Goal: Find specific page/section: Find specific page/section

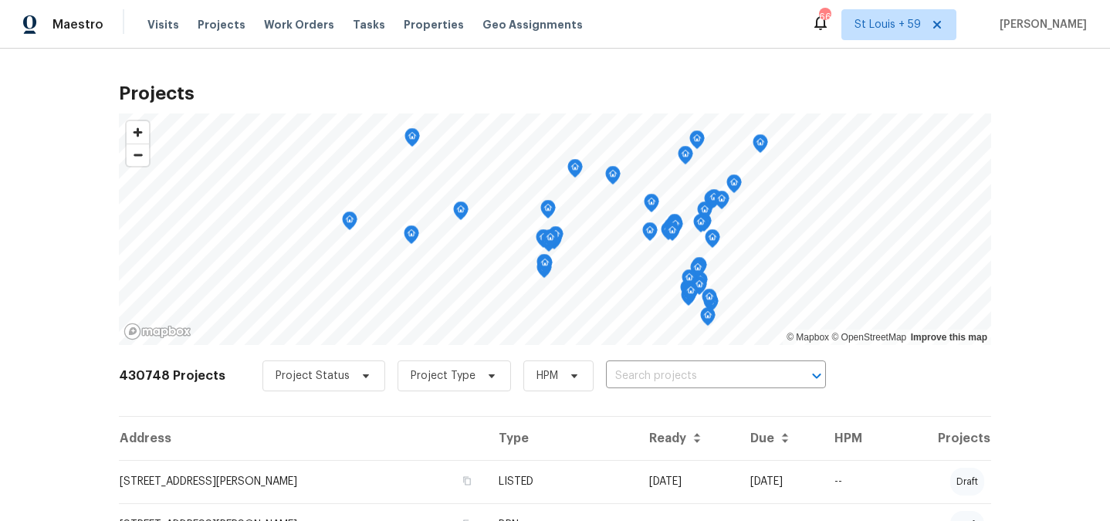
click at [75, 114] on div "Projects © Mapbox © OpenStreetMap Improve this map 430748 Projects Project Stat…" at bounding box center [555, 285] width 1110 height 472
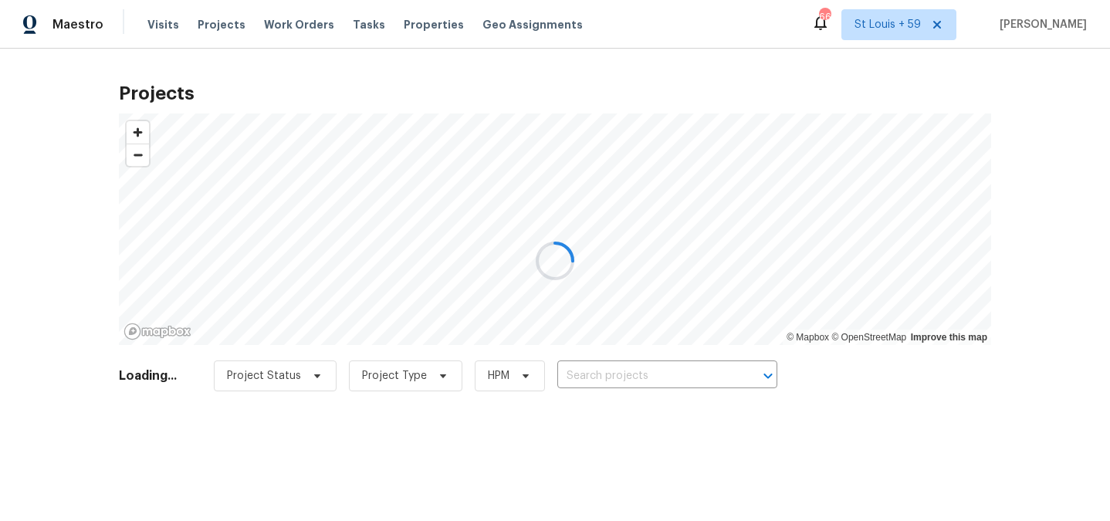
click at [949, 25] on div at bounding box center [555, 260] width 1110 height 521
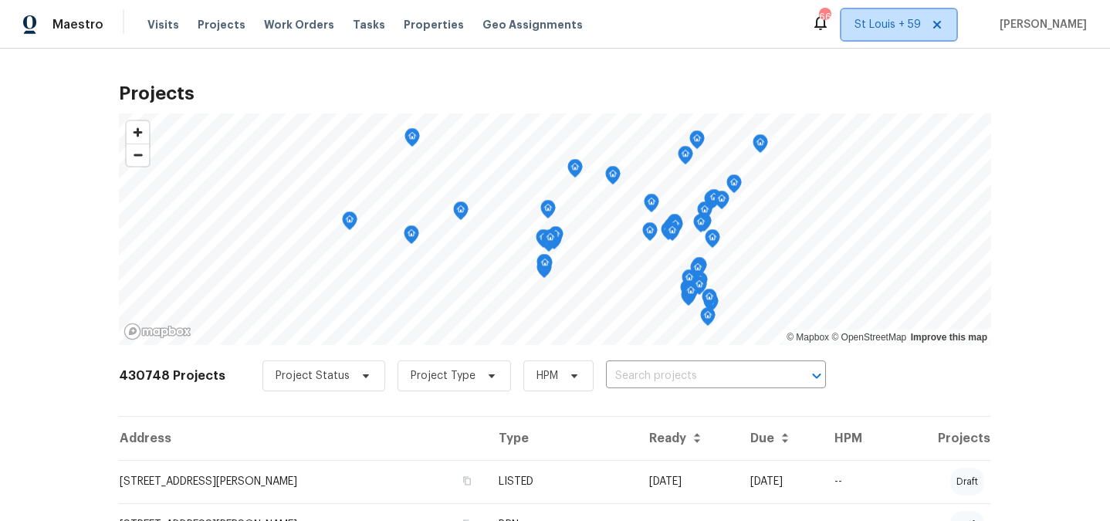
click at [943, 27] on icon at bounding box center [937, 25] width 12 height 12
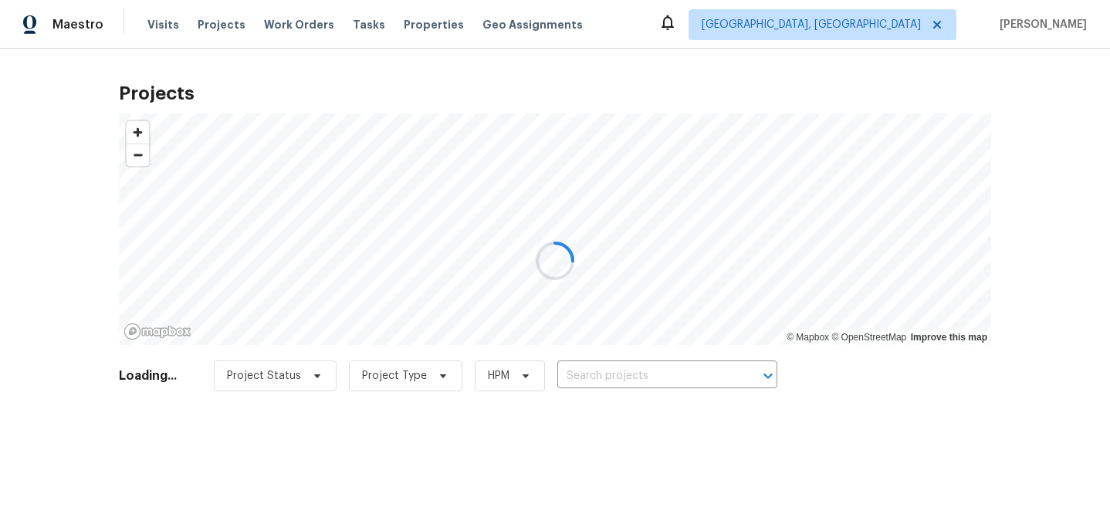
click at [876, 26] on div at bounding box center [555, 260] width 1110 height 521
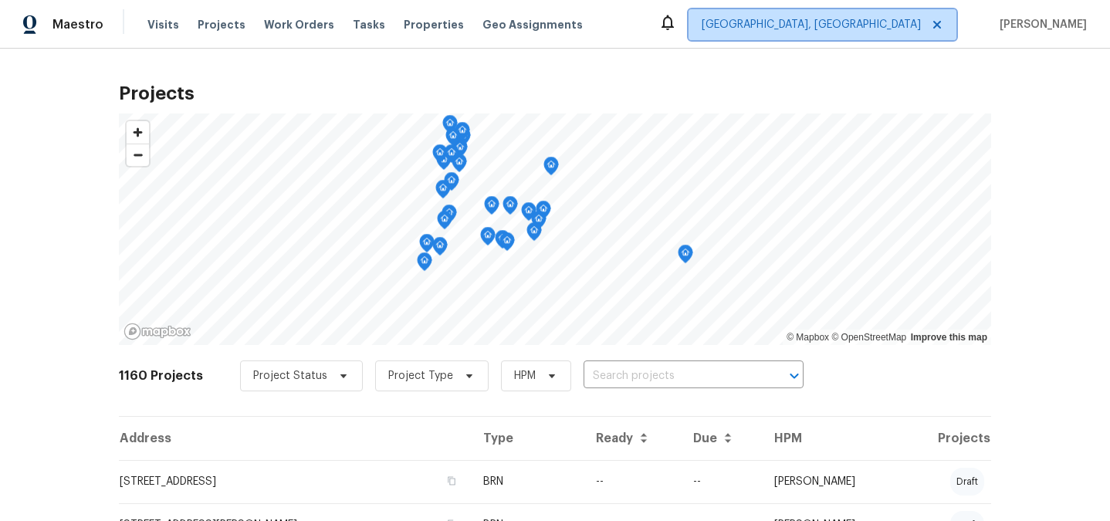
click at [896, 26] on span "Albuquerque, NM" at bounding box center [810, 24] width 219 height 15
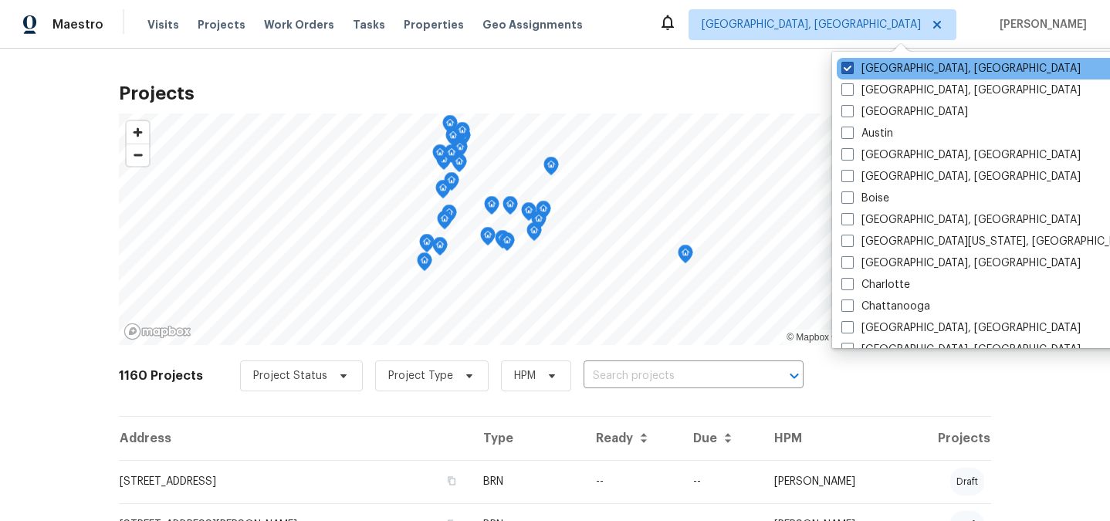
click at [846, 69] on span at bounding box center [847, 68] width 12 height 12
click at [846, 69] on input "Albuquerque, NM" at bounding box center [846, 66] width 10 height 10
checkbox input "true"
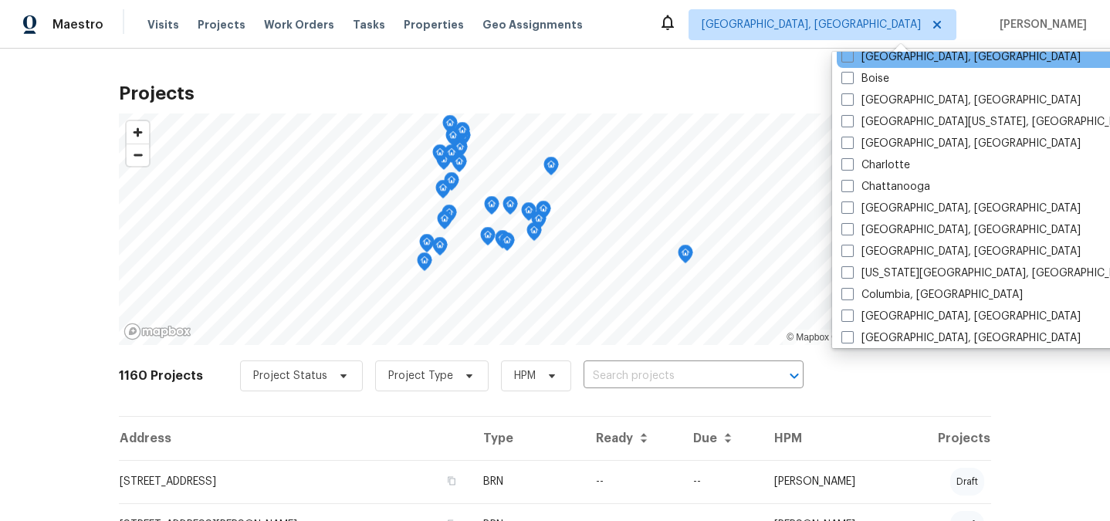
scroll to position [130, 0]
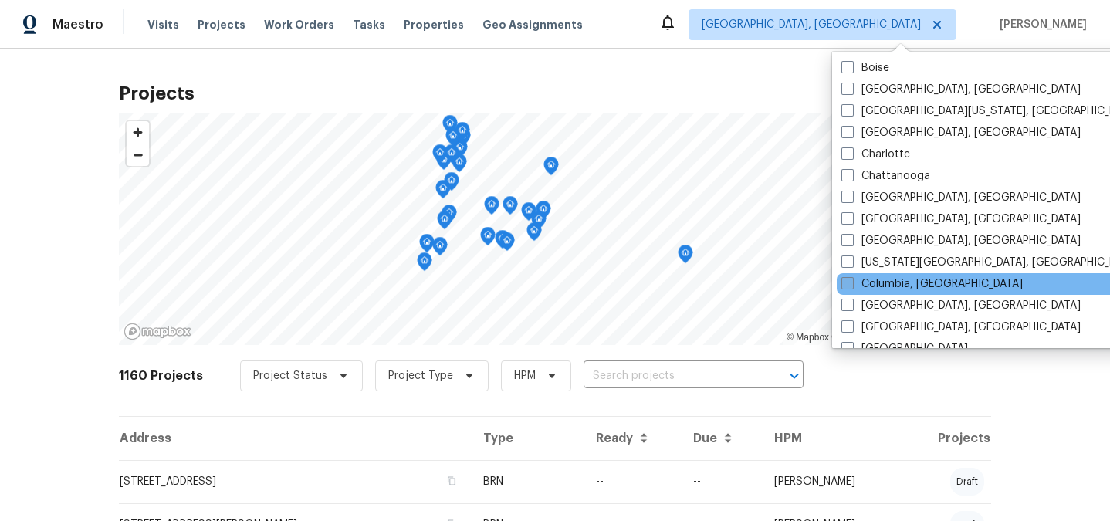
click at [853, 283] on span at bounding box center [847, 283] width 12 height 12
click at [851, 283] on input "Columbia, SC" at bounding box center [846, 281] width 10 height 10
checkbox input "true"
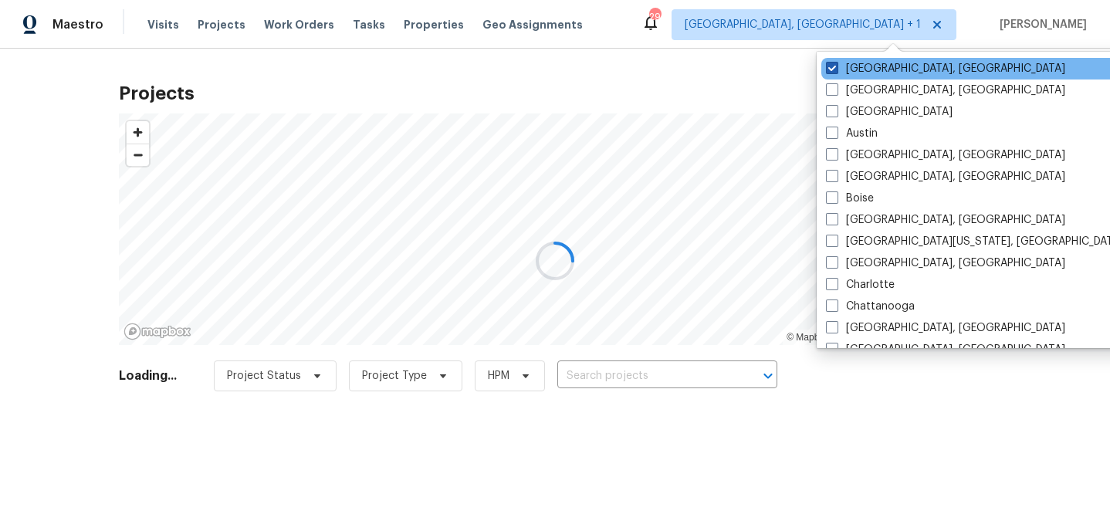
click at [835, 66] on span at bounding box center [832, 68] width 12 height 12
click at [835, 66] on input "Albuquerque, NM" at bounding box center [831, 66] width 10 height 10
checkbox input "false"
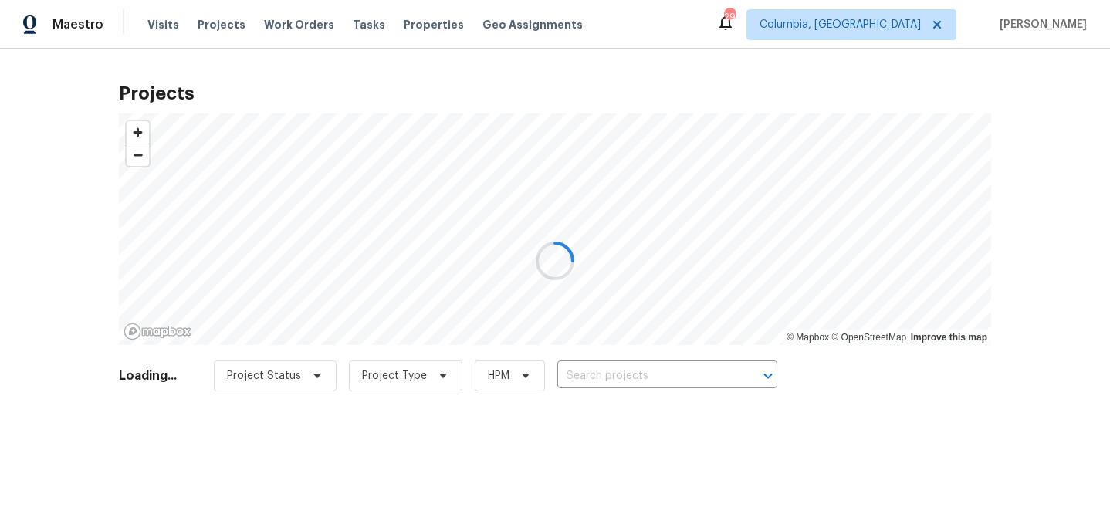
click at [60, 208] on div at bounding box center [555, 260] width 1110 height 521
click at [160, 27] on div at bounding box center [555, 260] width 1110 height 521
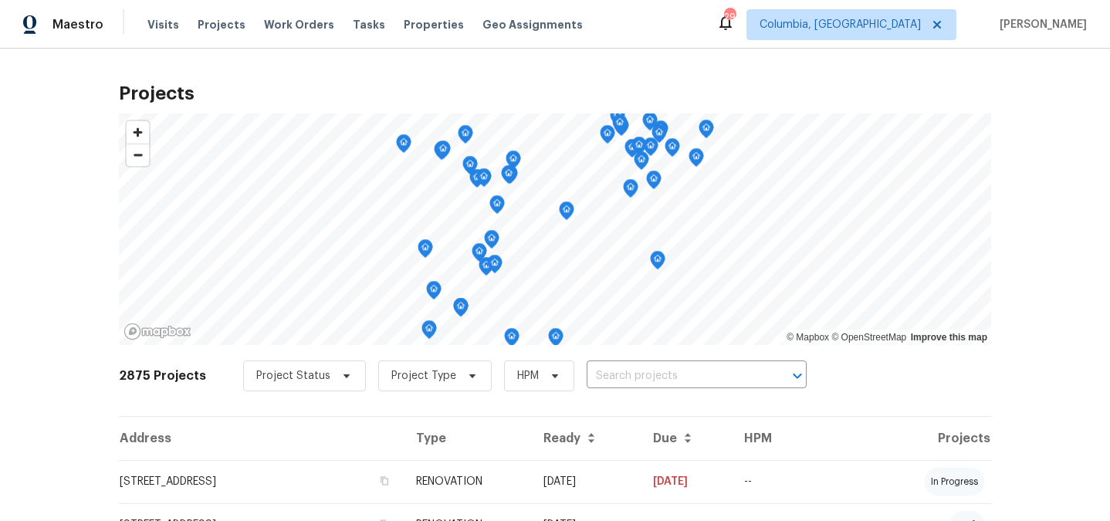
click at [160, 27] on span "Visits" at bounding box center [163, 24] width 32 height 15
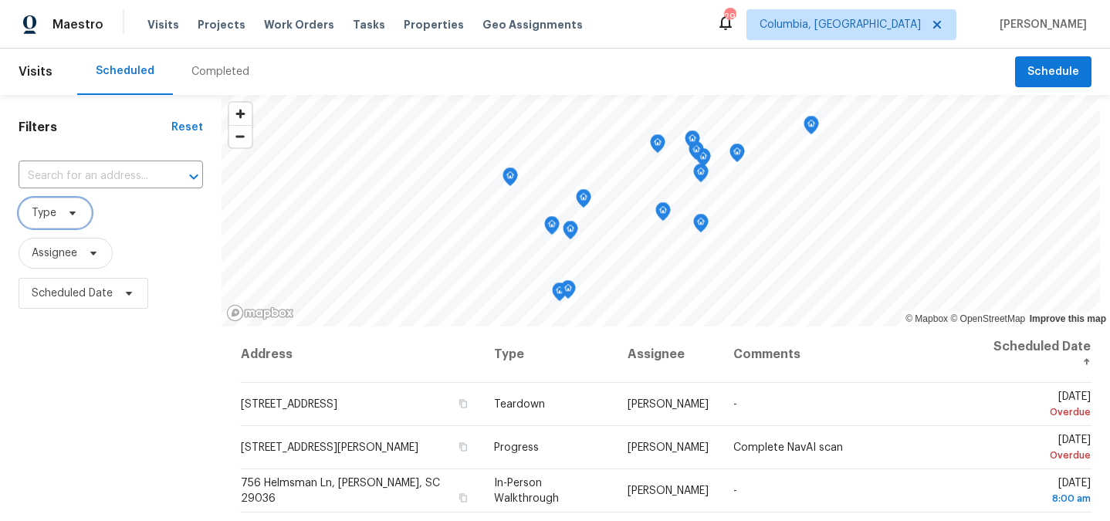
click at [76, 211] on icon at bounding box center [72, 213] width 12 height 12
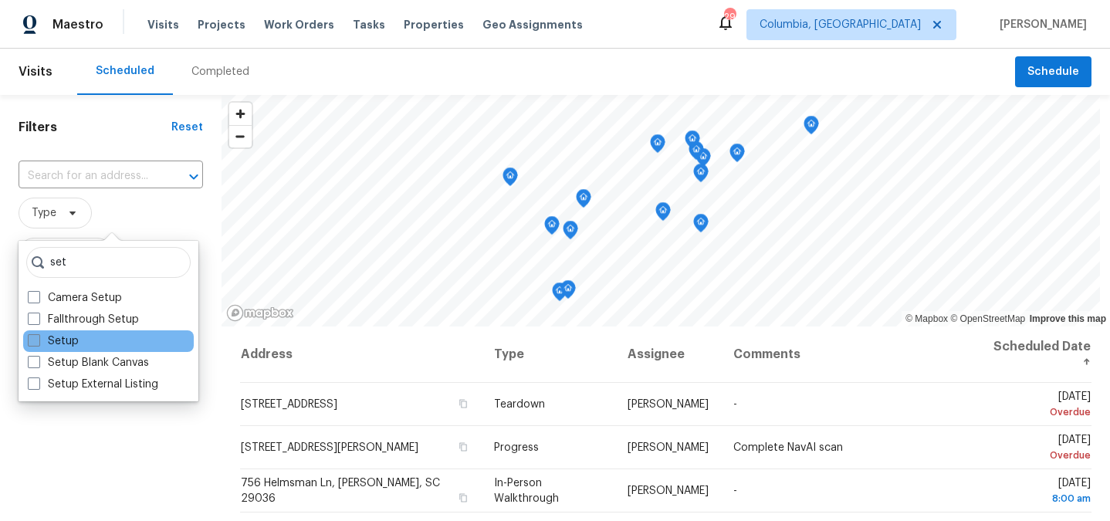
type input "set"
click at [72, 343] on label "Setup" at bounding box center [53, 340] width 51 height 15
click at [38, 343] on input "Setup" at bounding box center [33, 338] width 10 height 10
checkbox input "true"
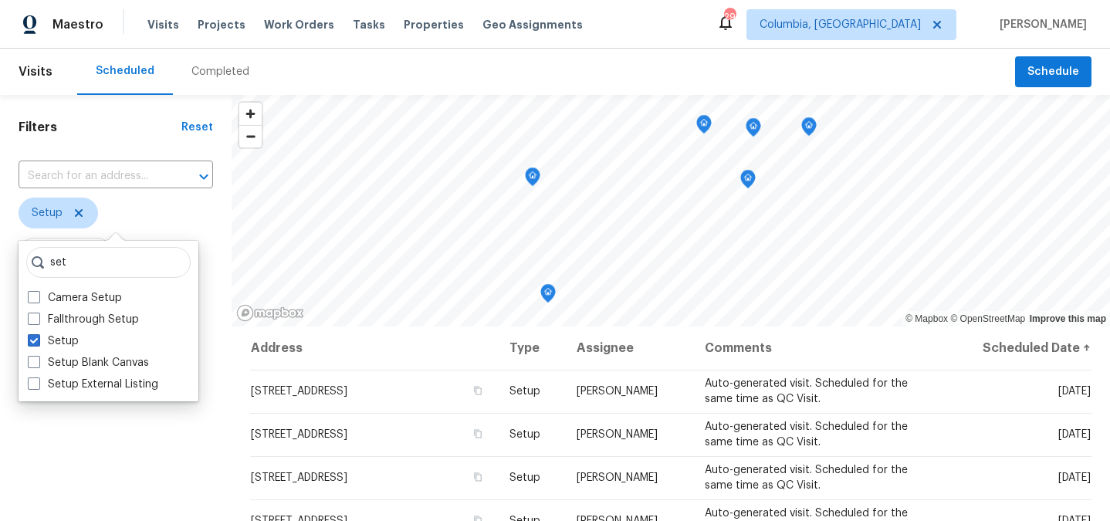
click at [95, 434] on div "Filters Reset ​ Setup Assignee Scheduled Date" at bounding box center [115, 419] width 231 height 648
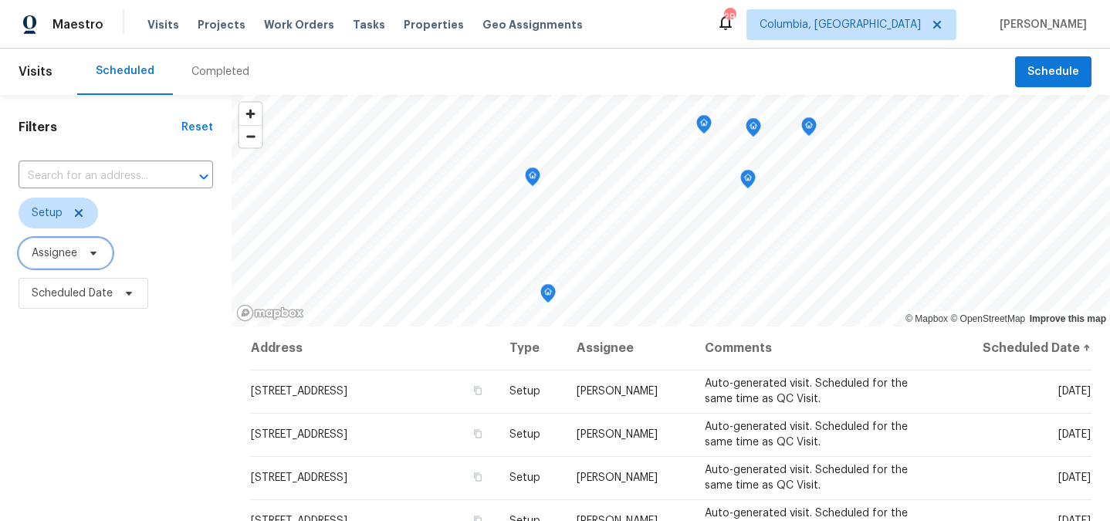
click at [71, 248] on span "Assignee" at bounding box center [55, 252] width 46 height 15
click at [100, 434] on div "Filters Reset ​ Setup Assignee Scheduled Date" at bounding box center [115, 419] width 231 height 648
click at [67, 290] on span "Scheduled Date" at bounding box center [72, 292] width 81 height 15
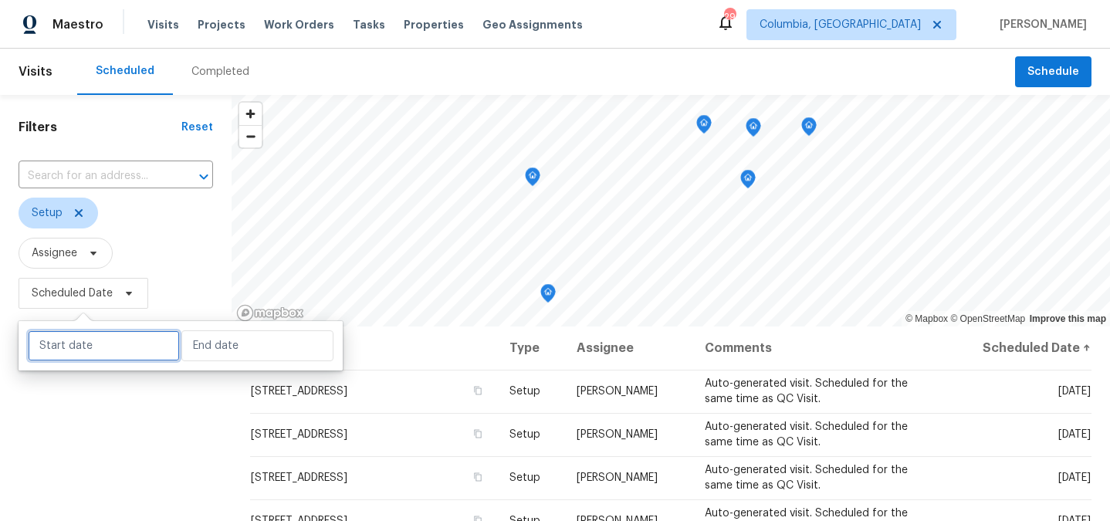
click at [83, 346] on input "text" at bounding box center [104, 345] width 152 height 31
select select "8"
select select "2025"
select select "9"
select select "2025"
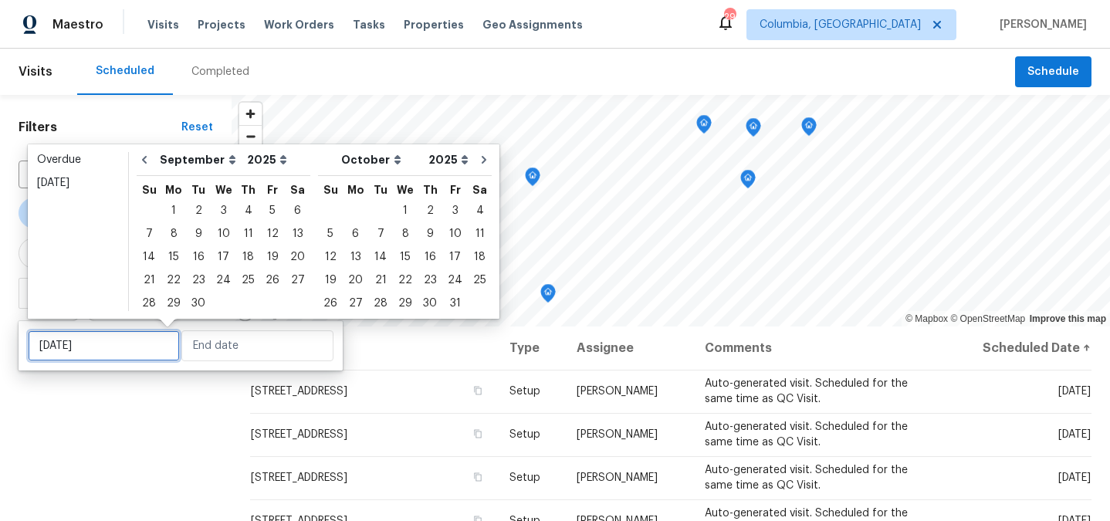
type input "Sat, Sep 06"
click at [267, 262] on div "19" at bounding box center [272, 257] width 25 height 22
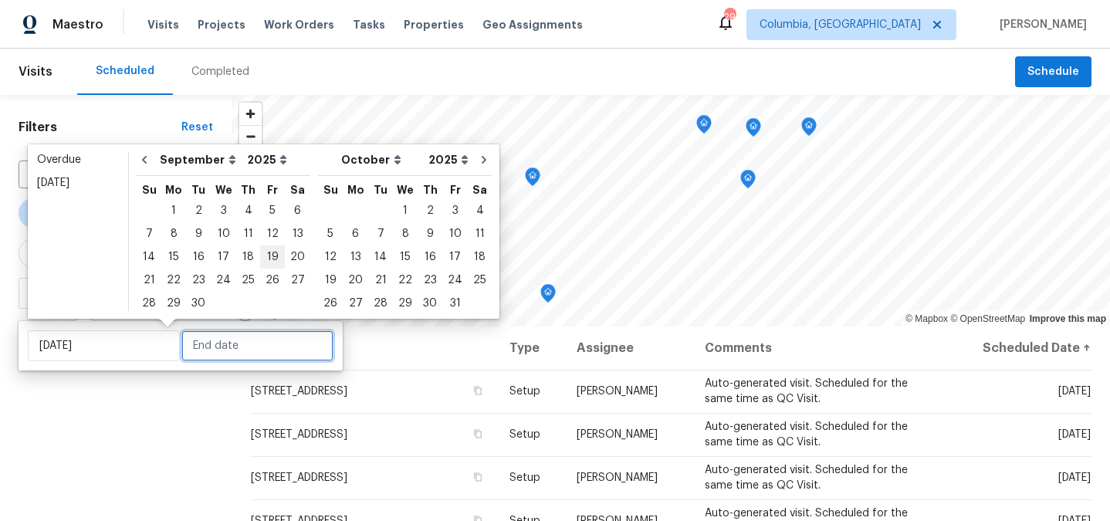
type input "Fri, Sep 19"
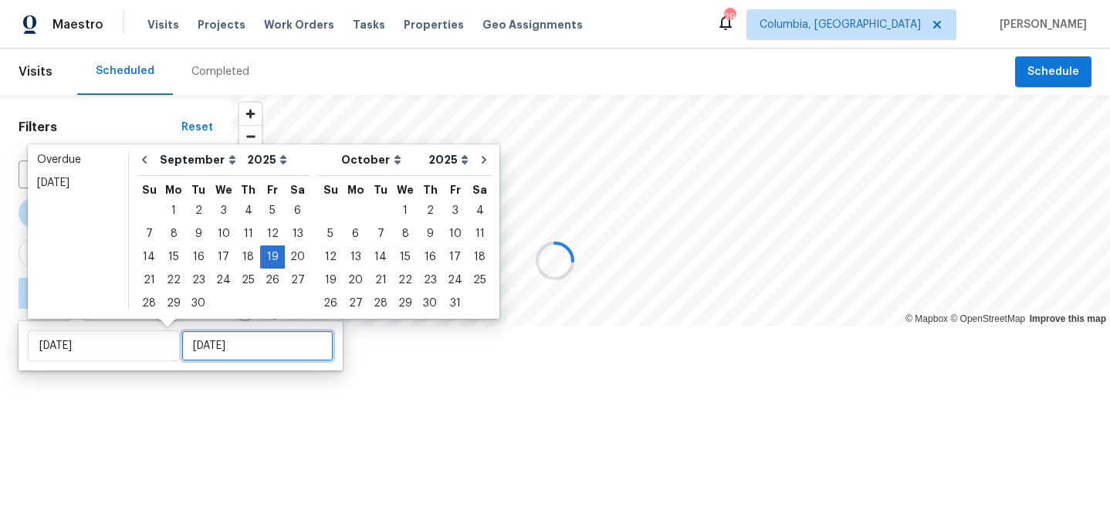
type input "Thu, Sep 25"
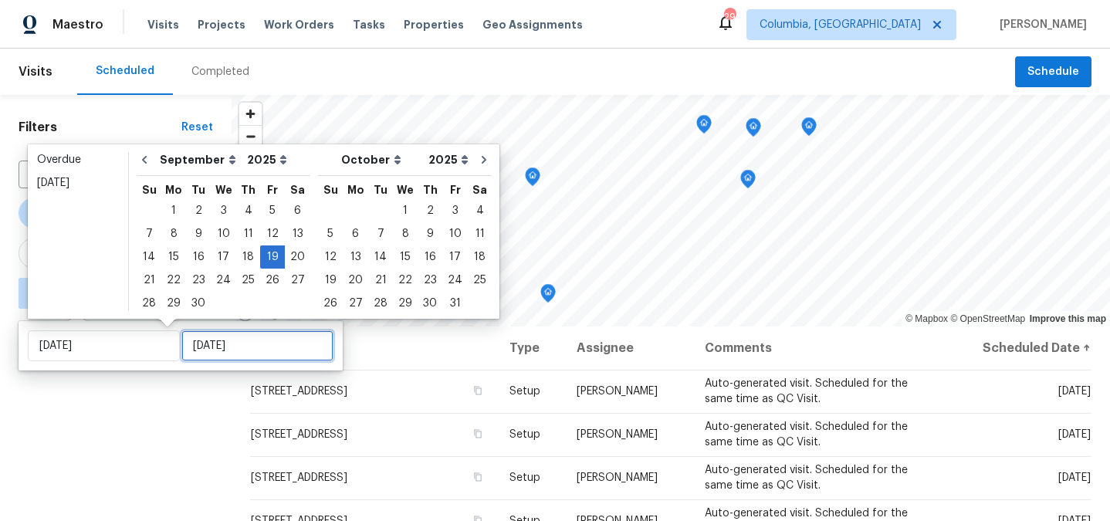
type input "Wed, Oct 01"
type input "Thu, Sep 25"
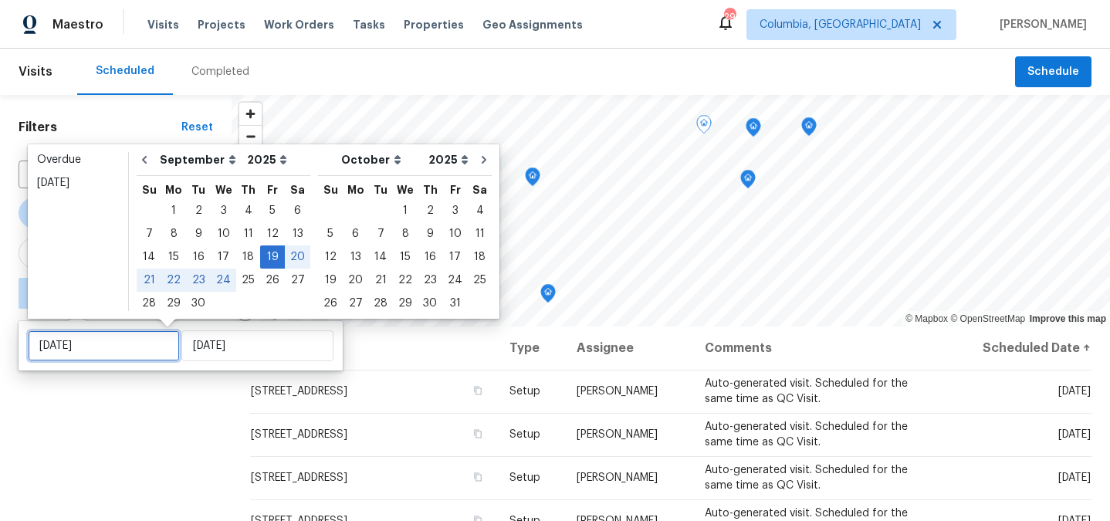
type input "Thu, Sep 18"
type input "Fri, Sep 19"
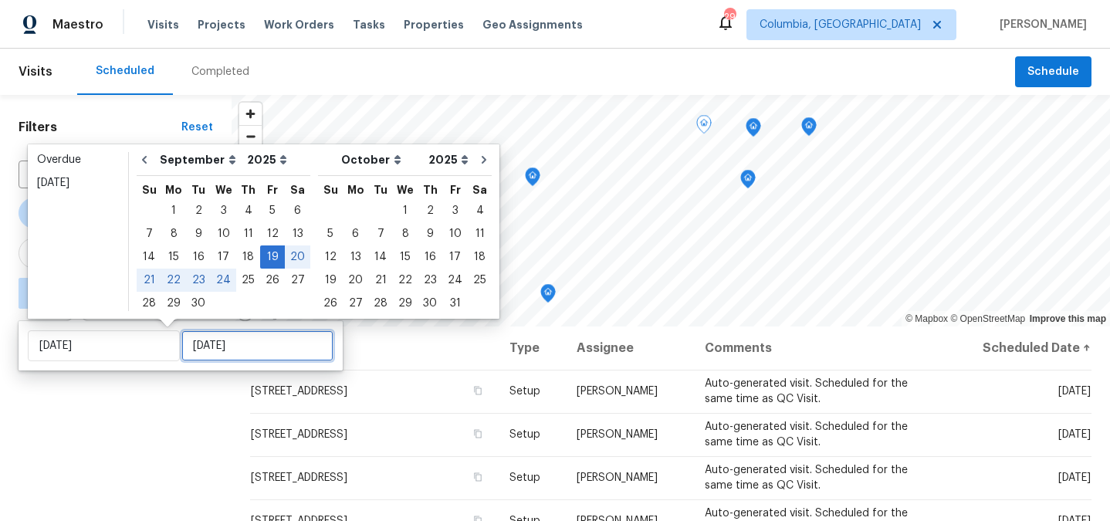
type input "Fri, Sep 19"
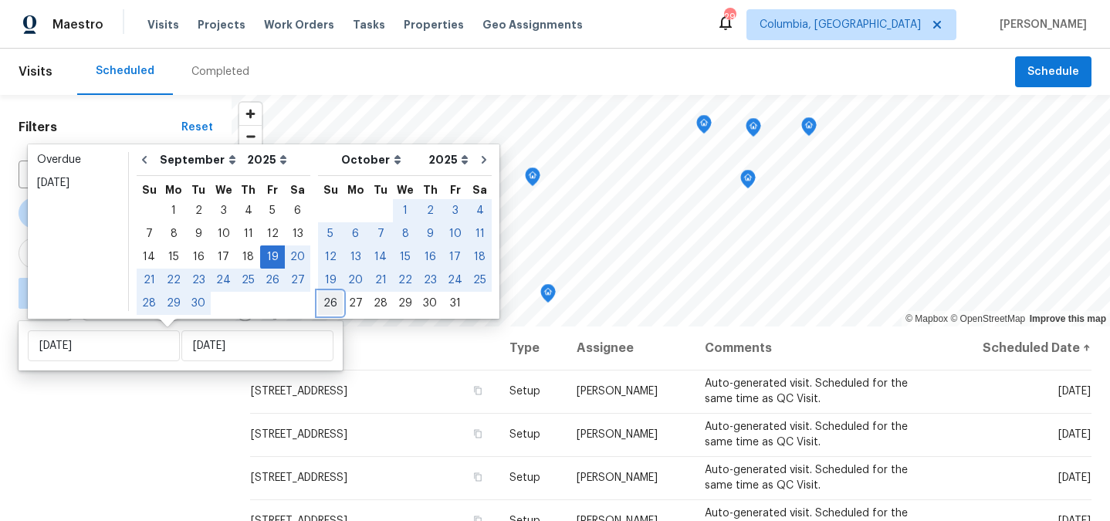
click at [324, 301] on div "26" at bounding box center [330, 303] width 25 height 22
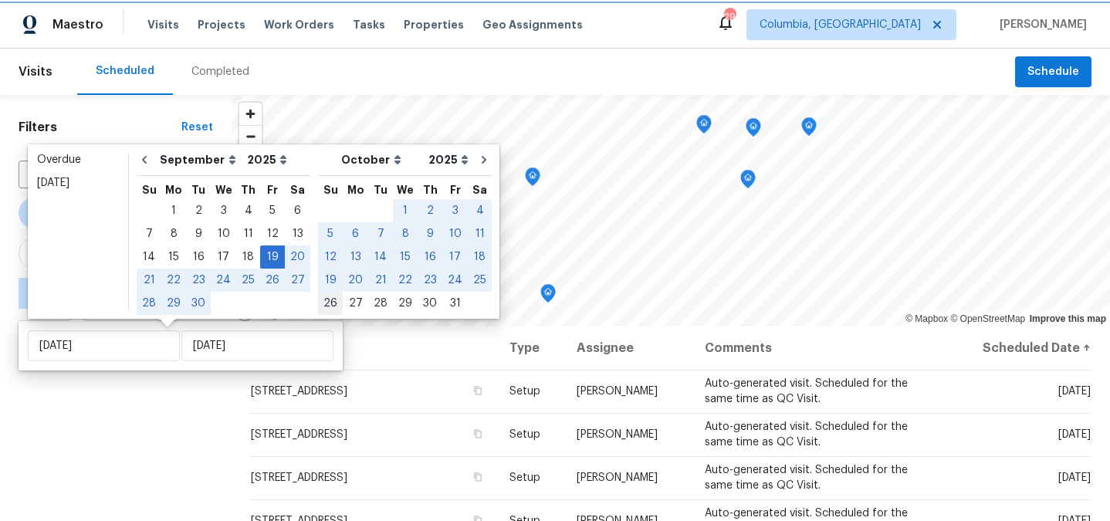
type input "Sun, Oct 26"
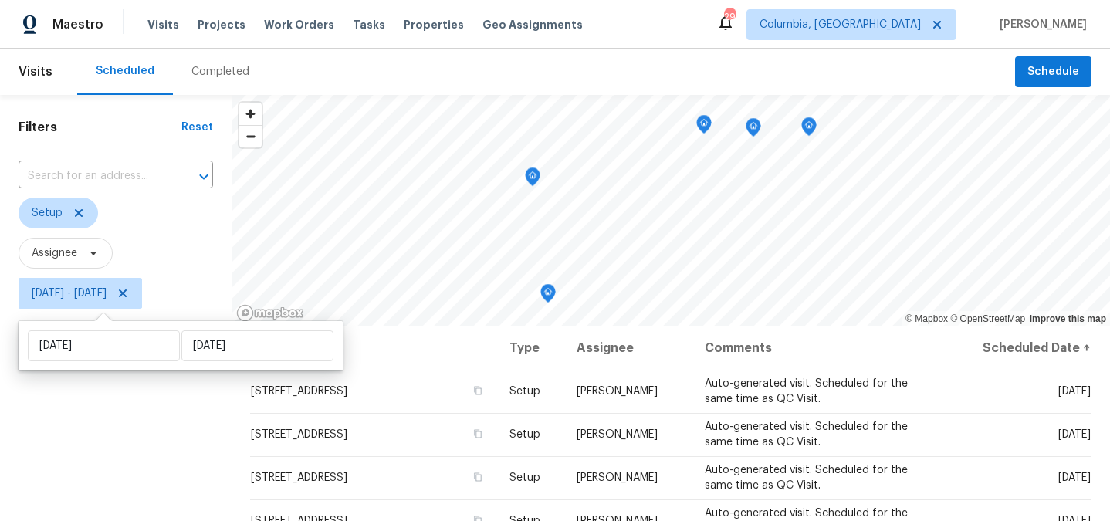
click at [160, 413] on div "Filters Reset ​ Setup Assignee Fri, Sep 19 - Sun, Oct 26" at bounding box center [115, 419] width 231 height 648
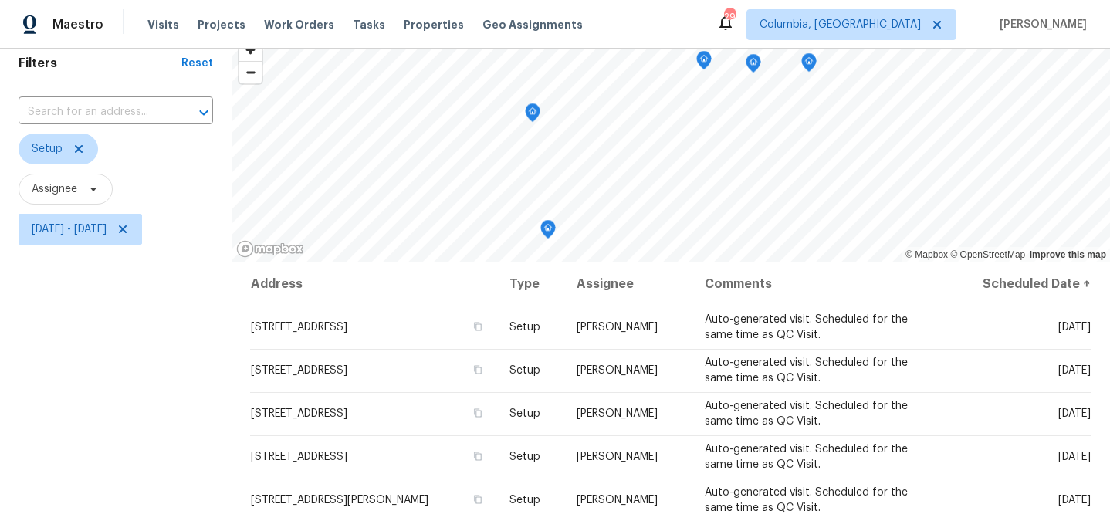
scroll to position [1, 0]
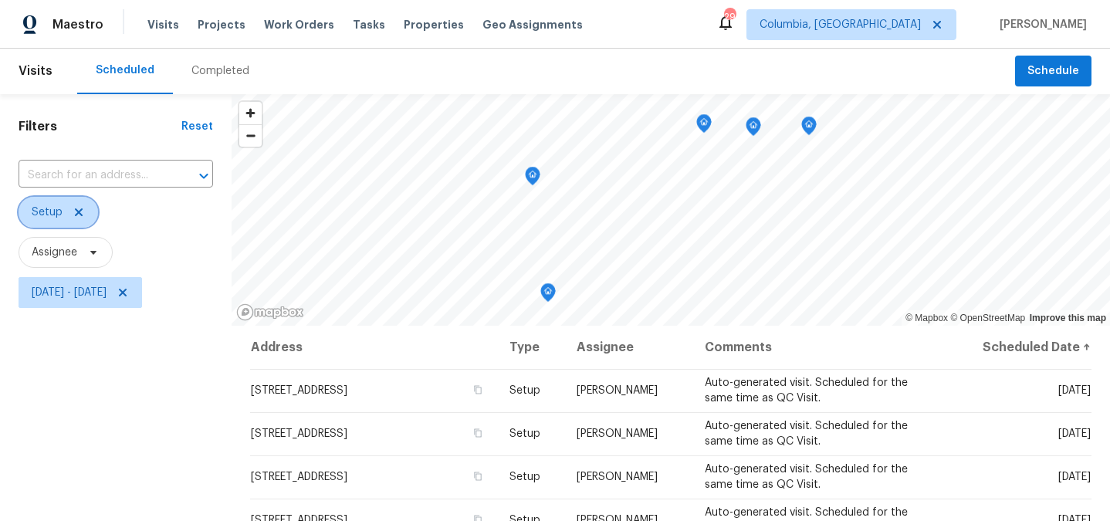
click at [59, 211] on span "Setup" at bounding box center [47, 211] width 31 height 15
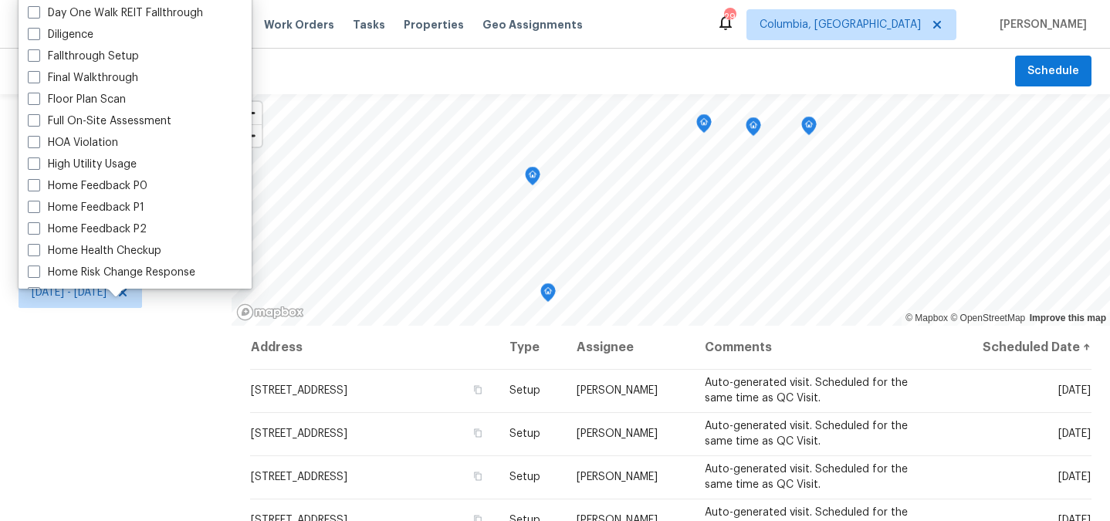
scroll to position [1312, 0]
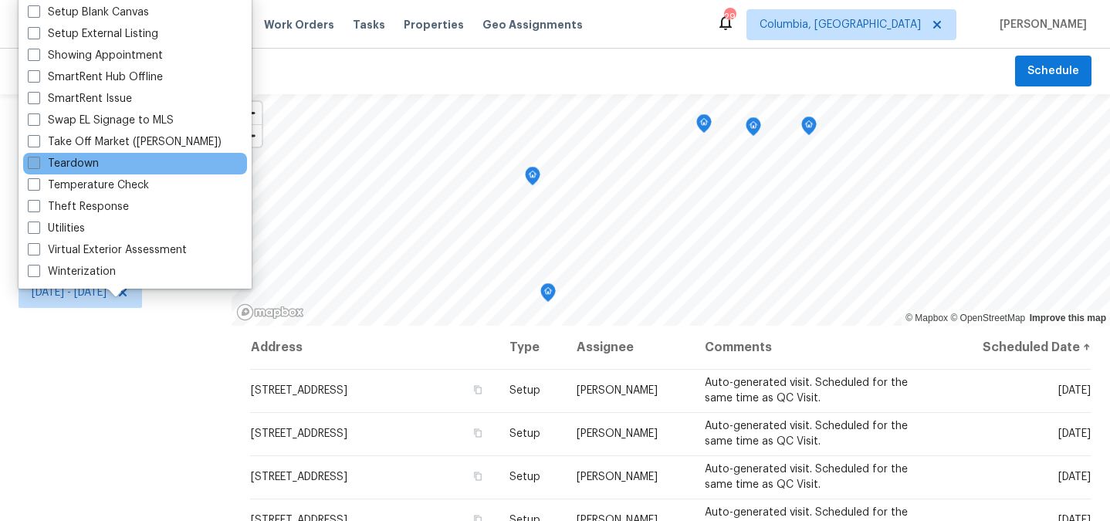
click at [56, 156] on label "Teardown" at bounding box center [63, 163] width 71 height 15
click at [38, 156] on input "Teardown" at bounding box center [33, 161] width 10 height 10
checkbox input "true"
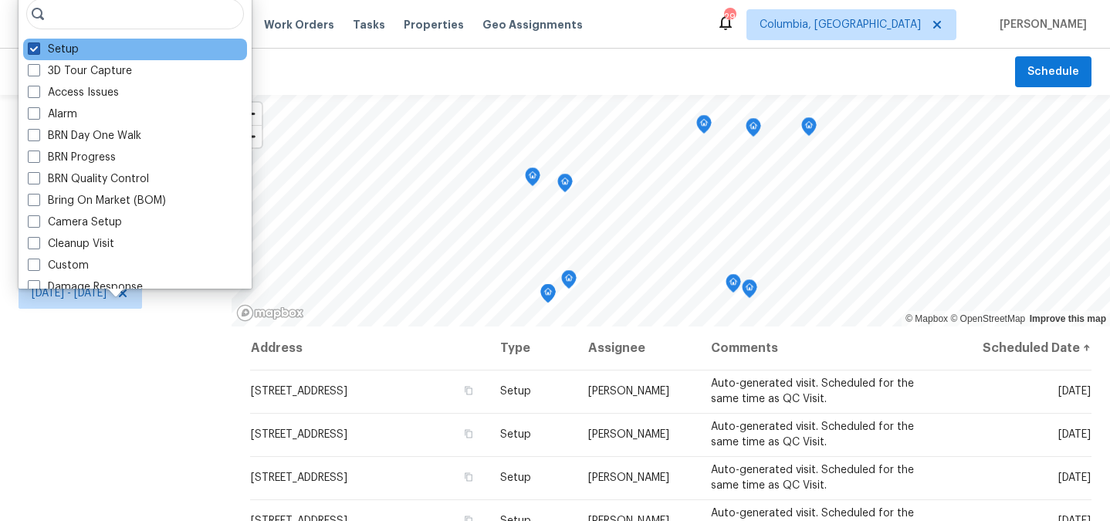
click at [32, 44] on span at bounding box center [34, 48] width 12 height 12
click at [32, 44] on input "Setup" at bounding box center [33, 47] width 10 height 10
checkbox input "false"
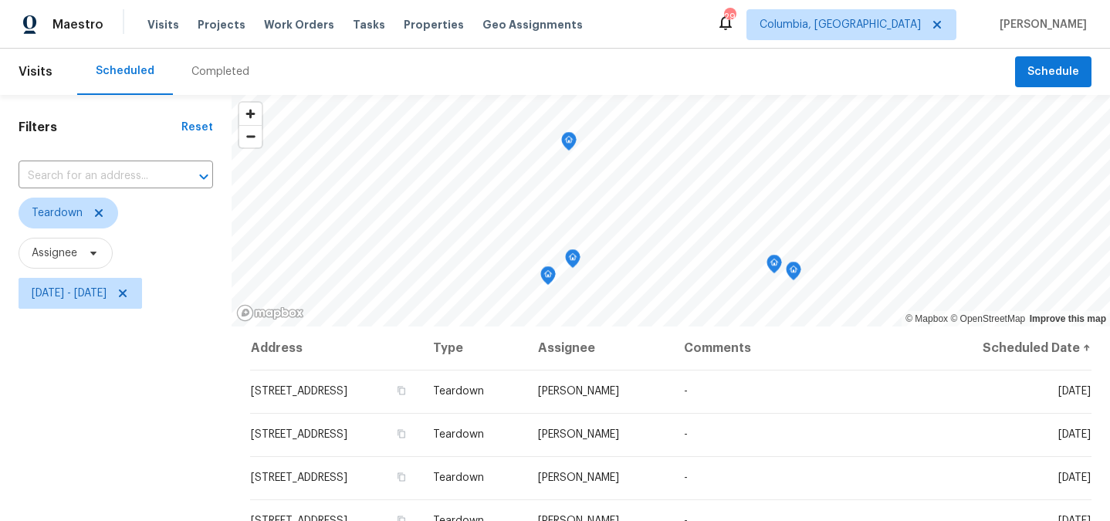
click at [99, 371] on div "Filters Reset ​ Teardown Assignee Fri, Sep 19 - Sun, Oct 26" at bounding box center [115, 419] width 231 height 648
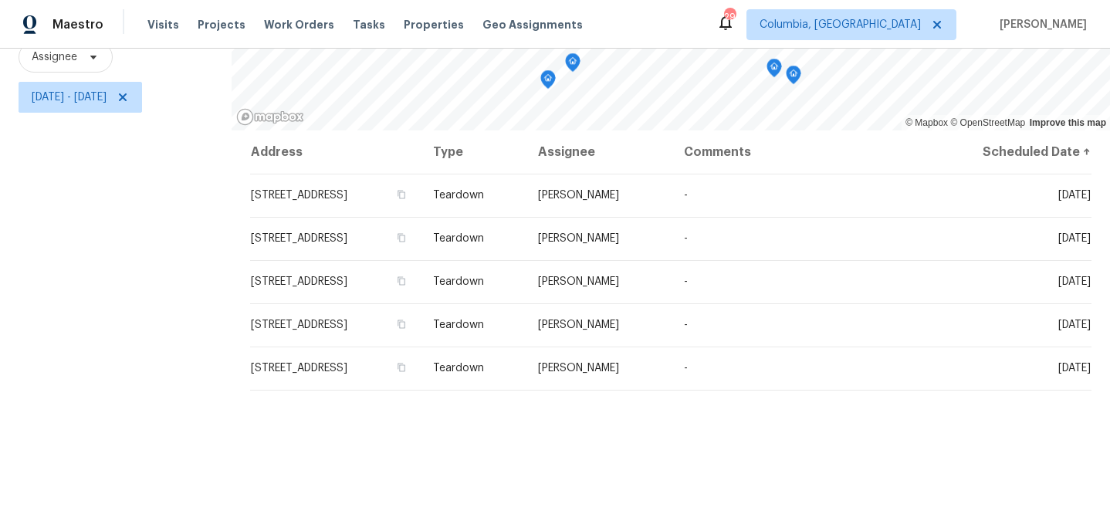
scroll to position [222, 0]
